Goal: Task Accomplishment & Management: Complete application form

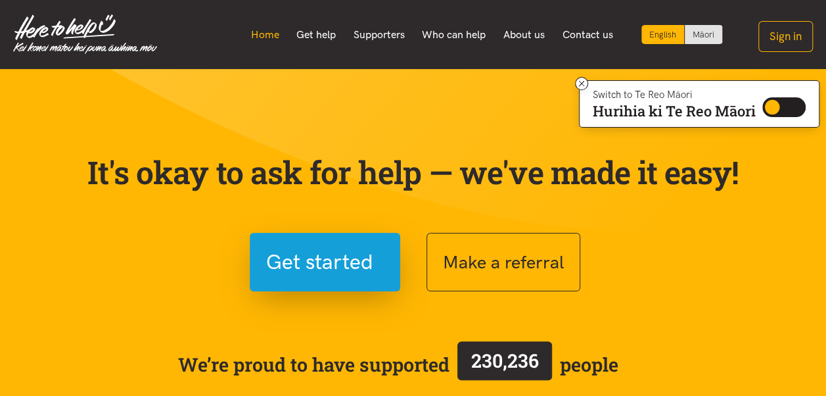
click at [274, 37] on link "Home" at bounding box center [265, 35] width 46 height 28
click at [305, 30] on link "Get help" at bounding box center [316, 35] width 57 height 28
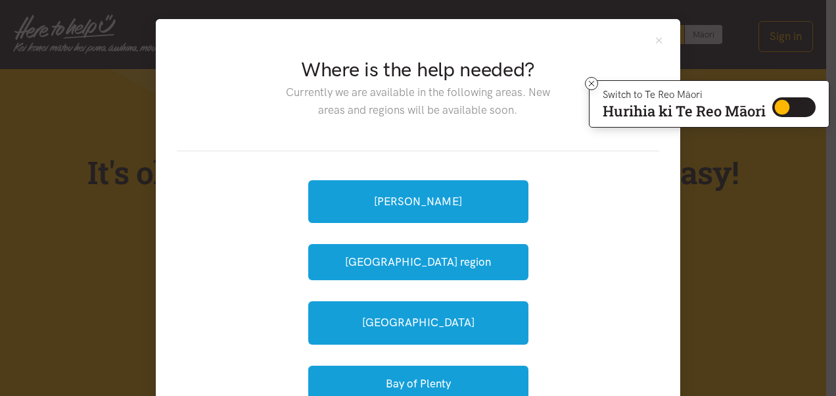
scroll to position [66, 0]
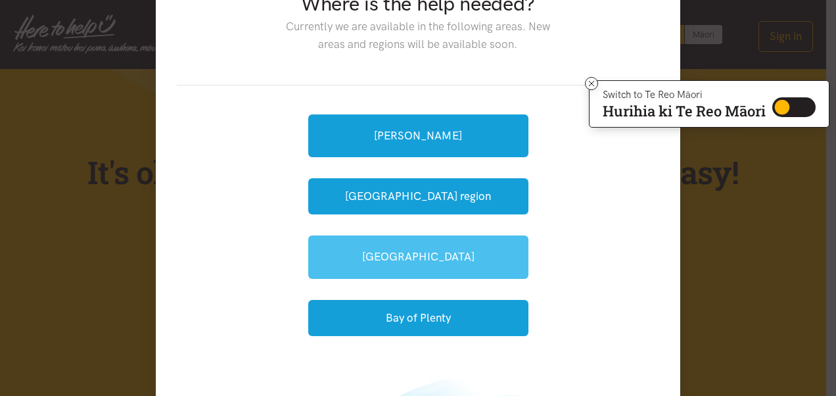
click at [459, 260] on link "[GEOGRAPHIC_DATA]" at bounding box center [418, 256] width 220 height 43
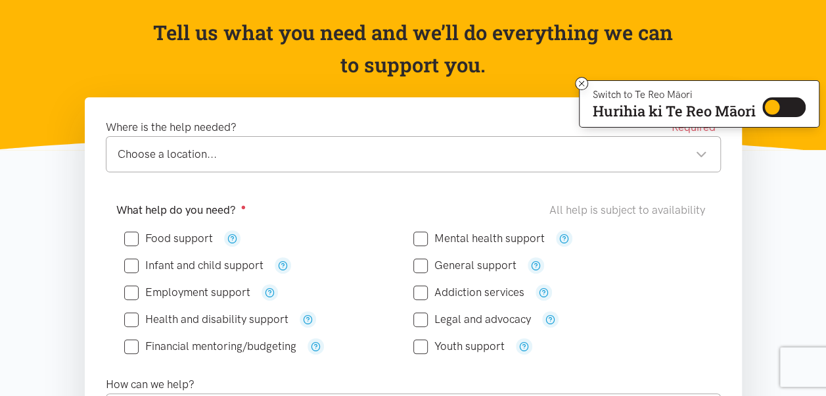
scroll to position [131, 0]
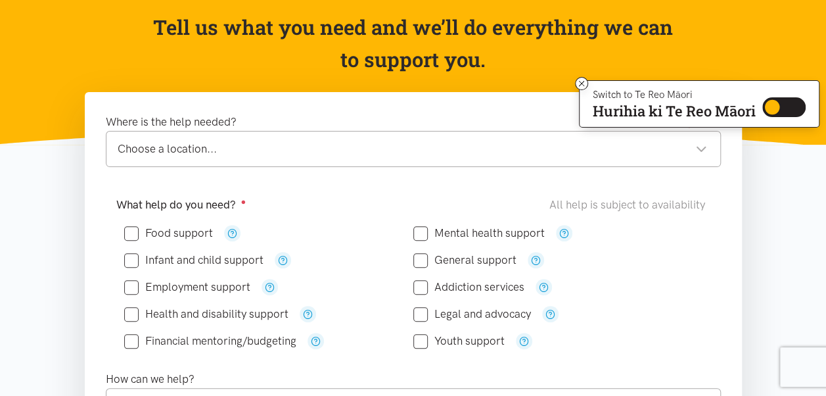
click at [698, 148] on div "Choose a location..." at bounding box center [412, 149] width 589 height 18
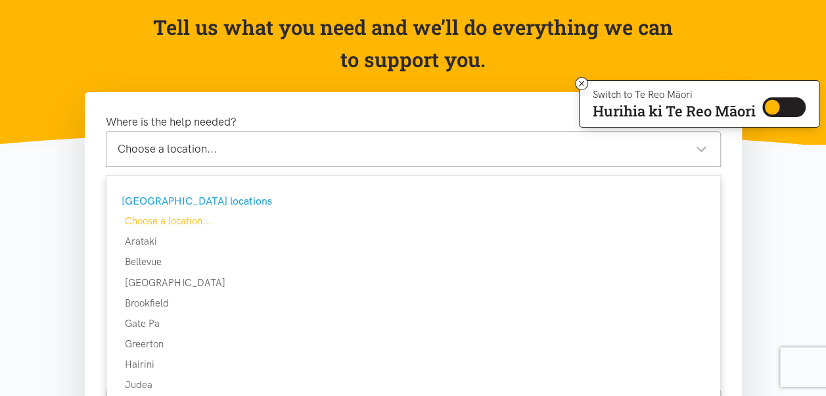
click at [698, 148] on div "Choose a location..." at bounding box center [412, 149] width 589 height 18
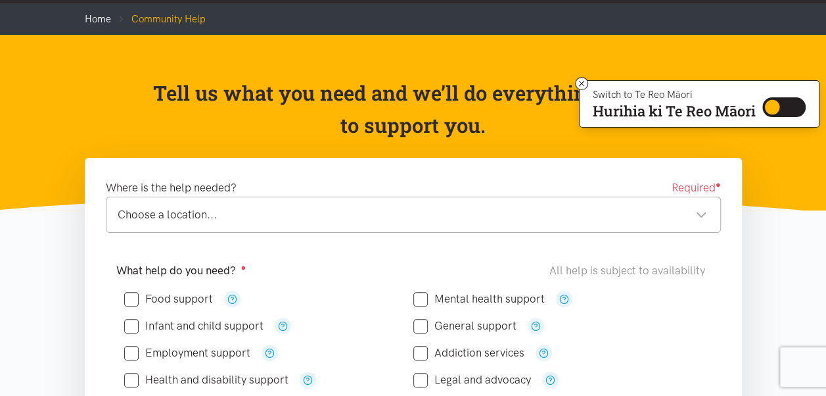
scroll to position [0, 0]
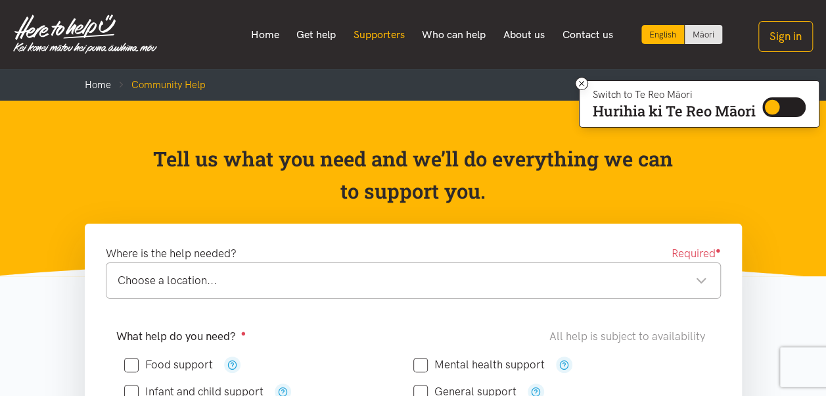
click at [363, 41] on link "Supporters" at bounding box center [378, 35] width 69 height 28
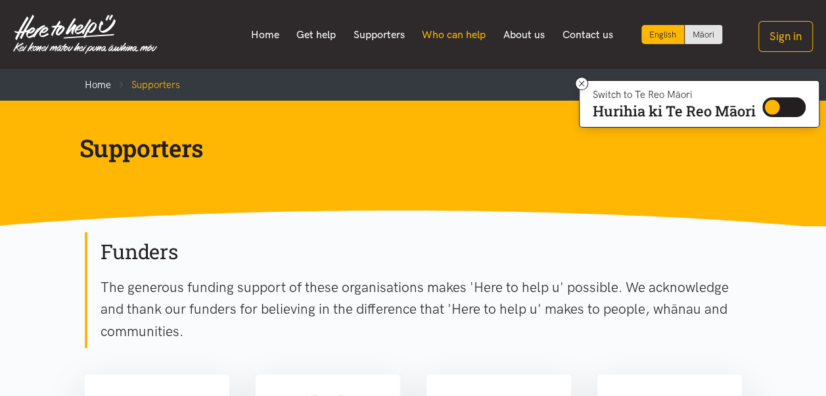
click at [464, 37] on link "Who can help" at bounding box center [453, 35] width 81 height 28
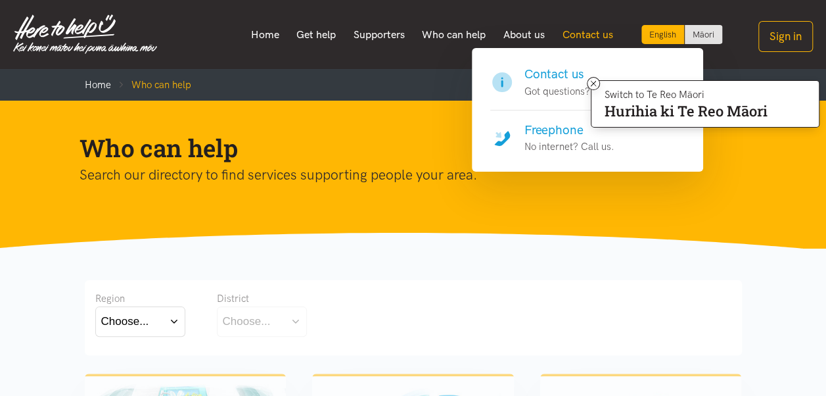
click at [586, 32] on link "Contact us" at bounding box center [587, 35] width 68 height 28
click at [589, 34] on link "Contact us" at bounding box center [587, 35] width 68 height 28
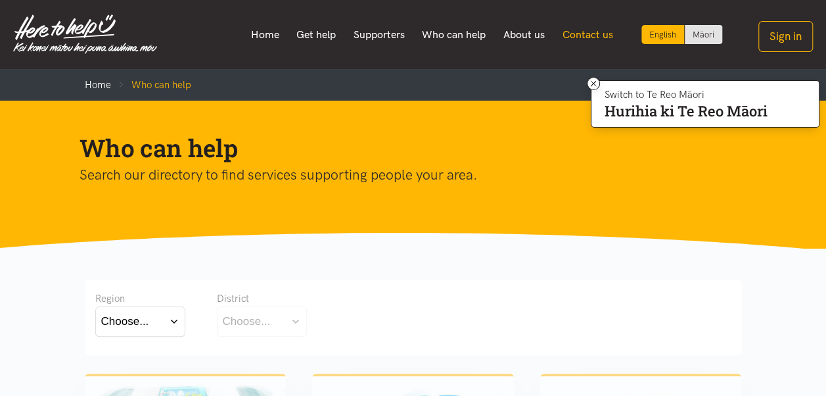
click at [589, 34] on link "Contact us" at bounding box center [587, 35] width 68 height 28
click at [591, 79] on icon at bounding box center [594, 84] width 10 height 10
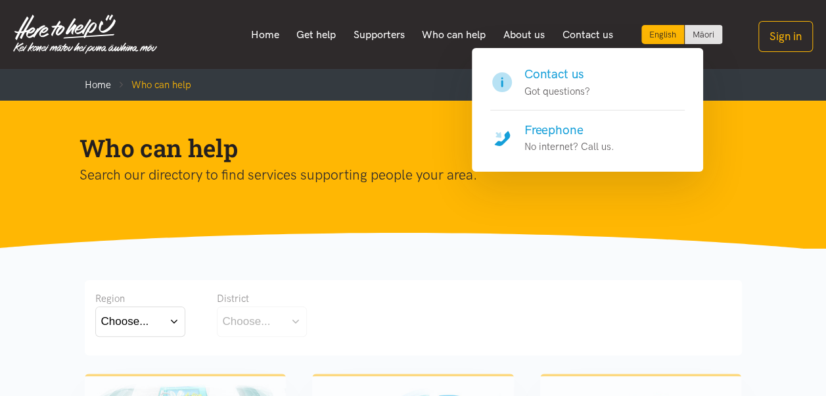
click at [545, 70] on h4 "Contact us" at bounding box center [557, 74] width 66 height 18
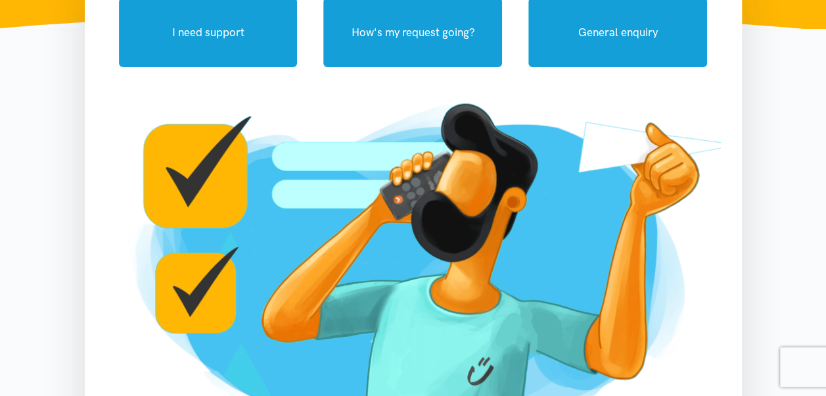
scroll to position [131, 0]
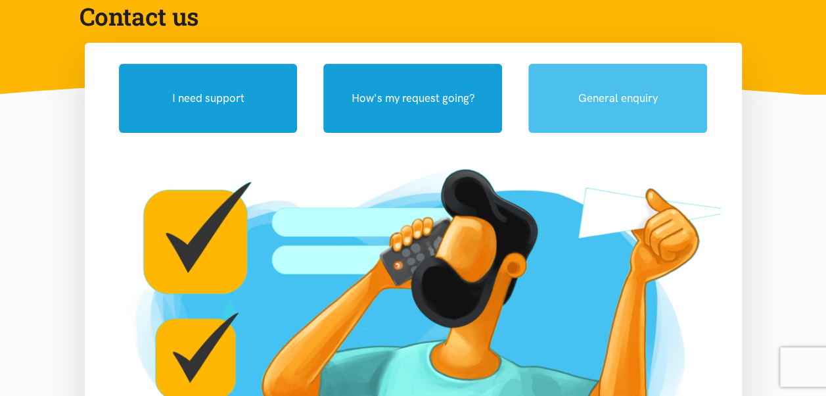
click at [640, 85] on button "General enquiry" at bounding box center [617, 98] width 179 height 69
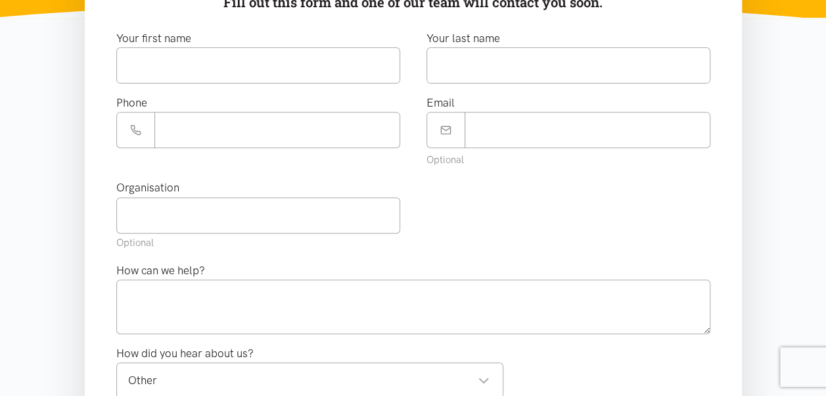
scroll to position [197, 0]
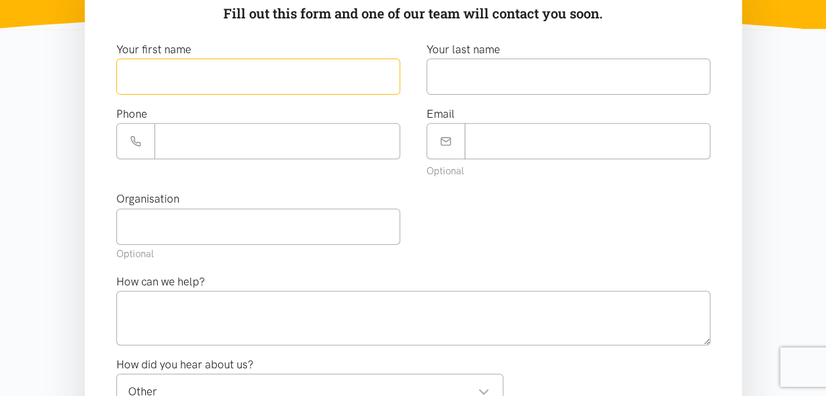
click at [187, 79] on input "text" at bounding box center [258, 76] width 284 height 36
type input "***"
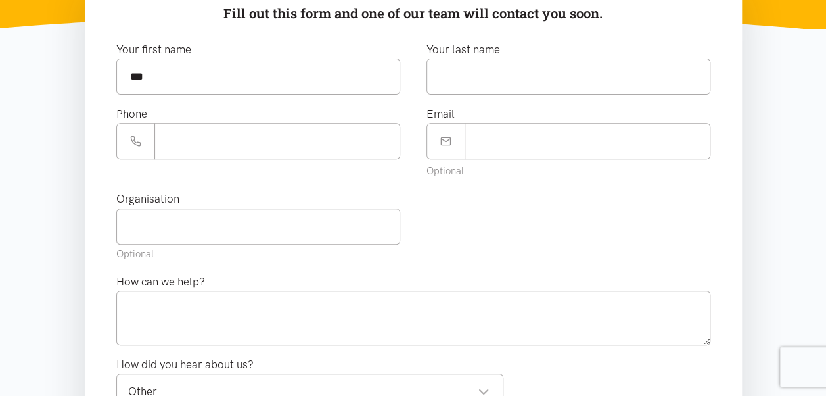
type input "******"
type input "**********"
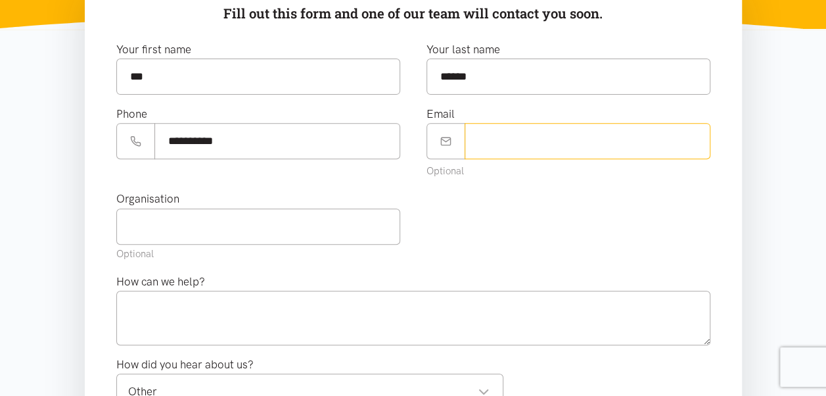
type input "**********"
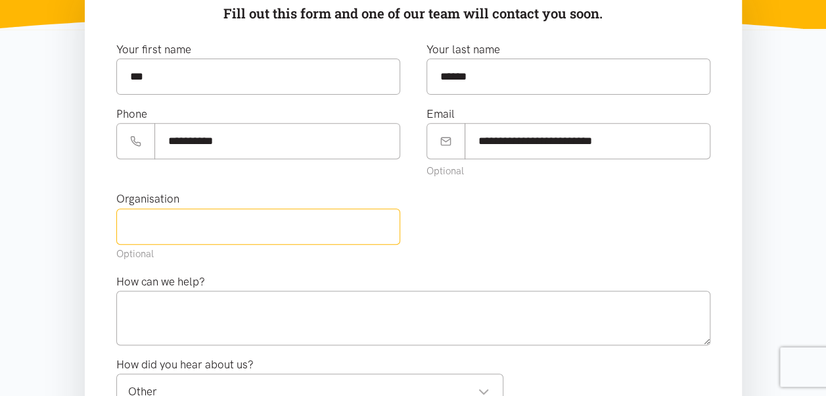
type input "DHB"
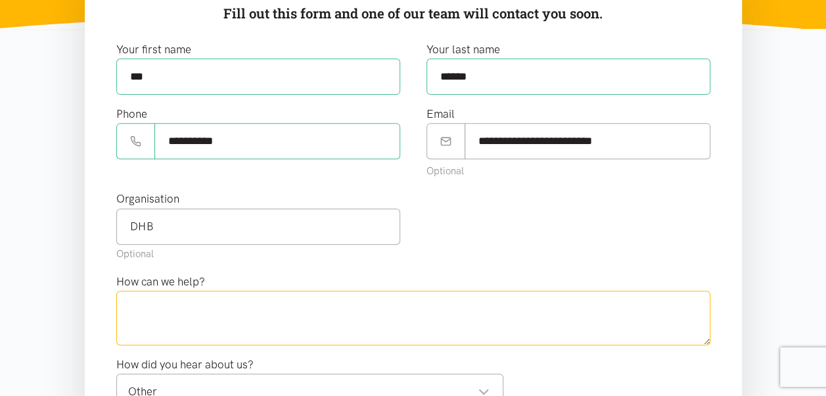
click at [183, 319] on textarea at bounding box center [413, 317] width 594 height 54
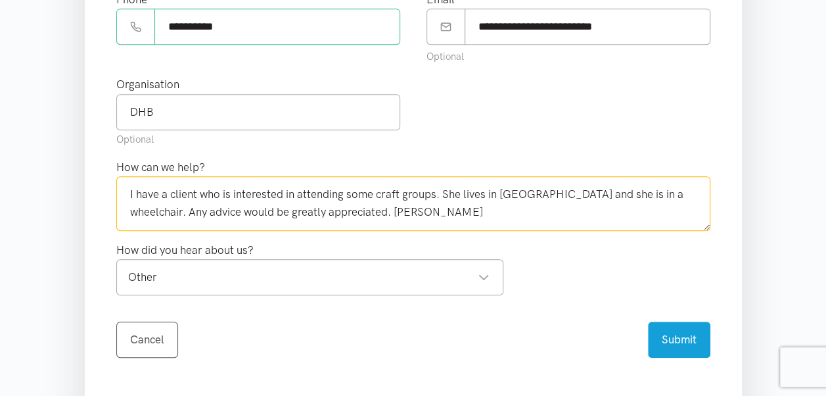
scroll to position [329, 0]
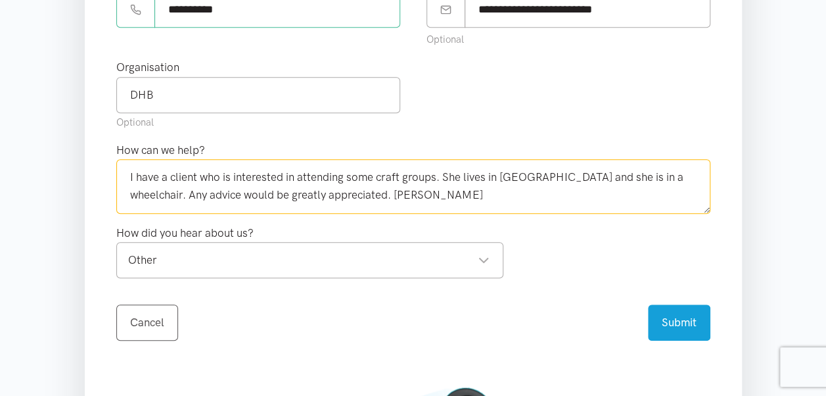
click at [482, 252] on div "Other" at bounding box center [308, 260] width 361 height 18
type textarea "I have a client who is interested in attending some craft groups. She lives in …"
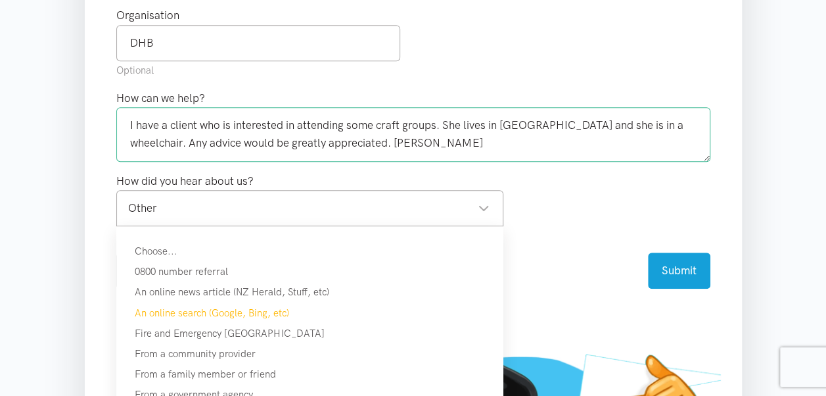
scroll to position [460, 0]
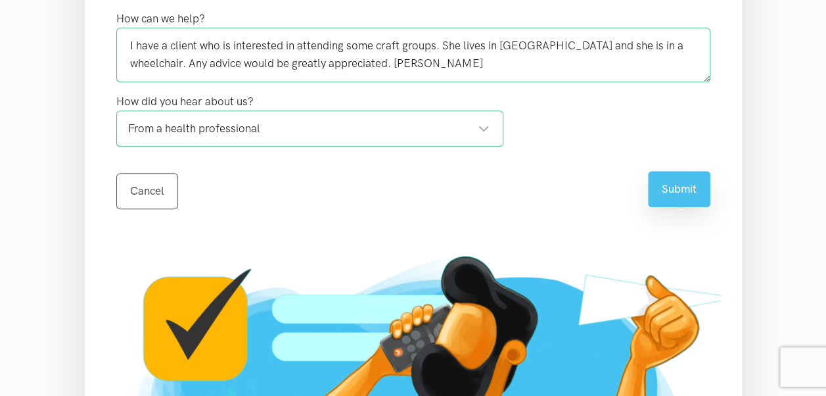
click at [663, 180] on button "Submit" at bounding box center [679, 189] width 62 height 36
